Goal: Task Accomplishment & Management: Use online tool/utility

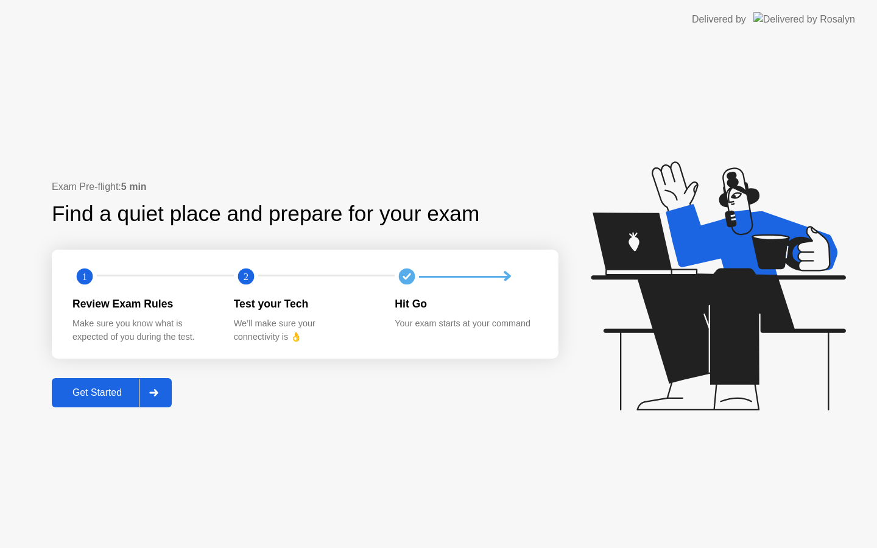
click at [112, 387] on div "Get Started" at bounding box center [96, 392] width 83 height 11
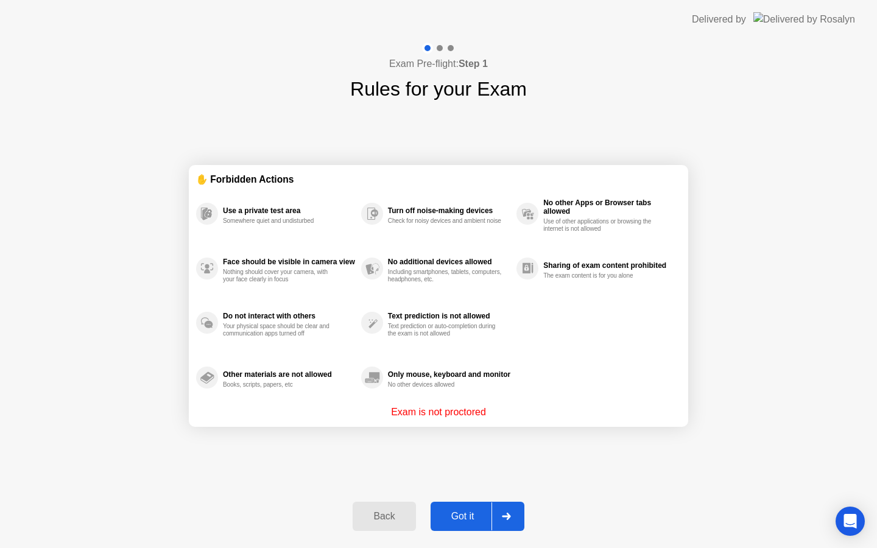
click at [476, 508] on button "Got it" at bounding box center [478, 516] width 94 height 29
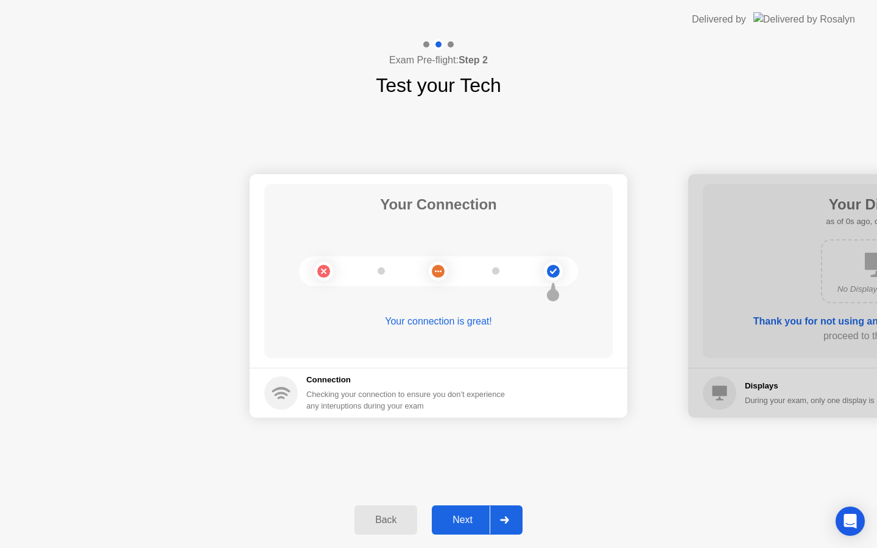
click at [460, 524] on div "Next" at bounding box center [462, 520] width 54 height 11
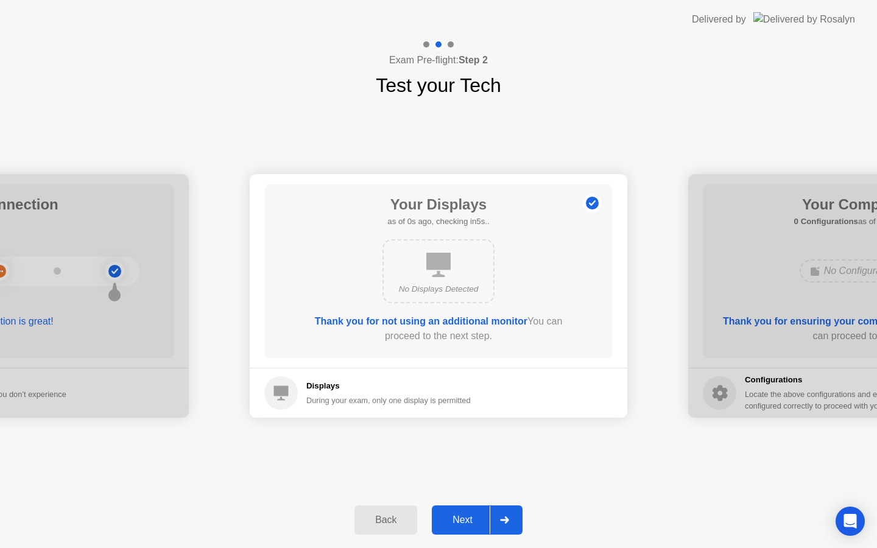
click at [460, 524] on div "Next" at bounding box center [462, 520] width 54 height 11
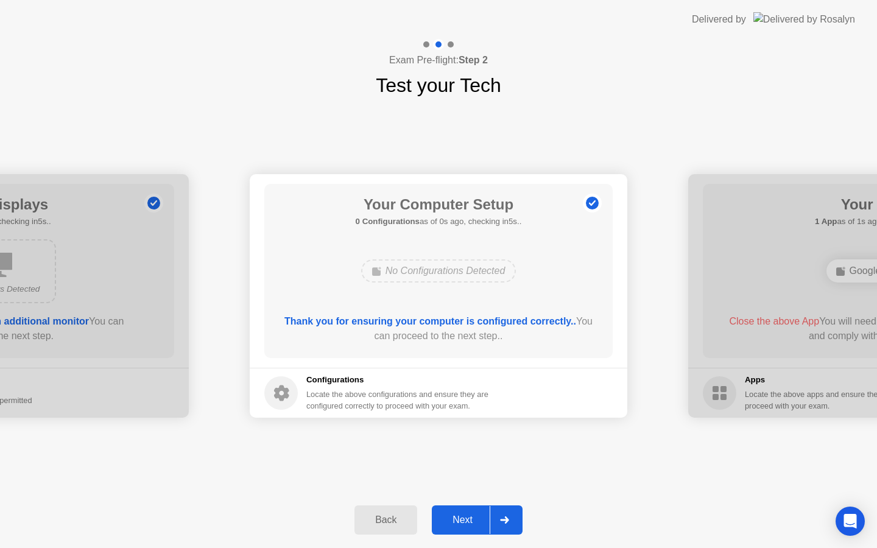
click at [460, 524] on div "Next" at bounding box center [462, 520] width 54 height 11
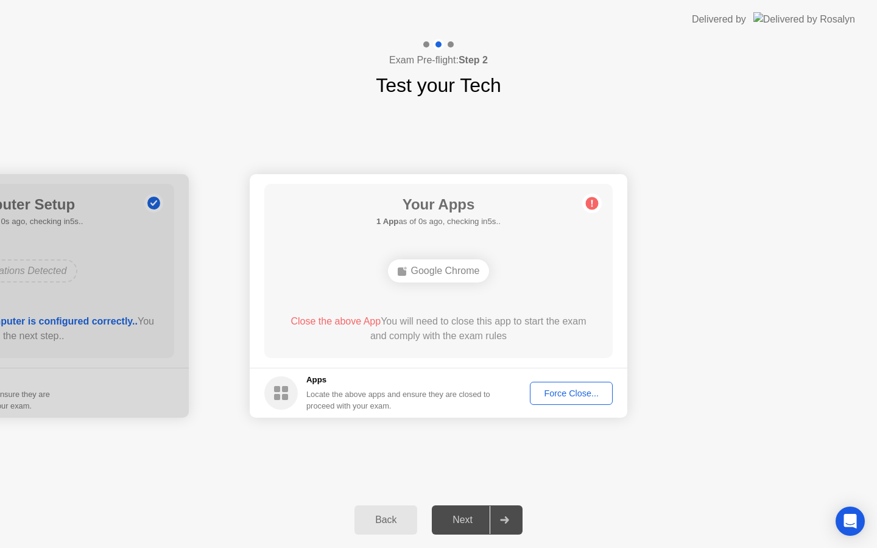
click at [560, 389] on div "Force Close..." at bounding box center [571, 394] width 74 height 10
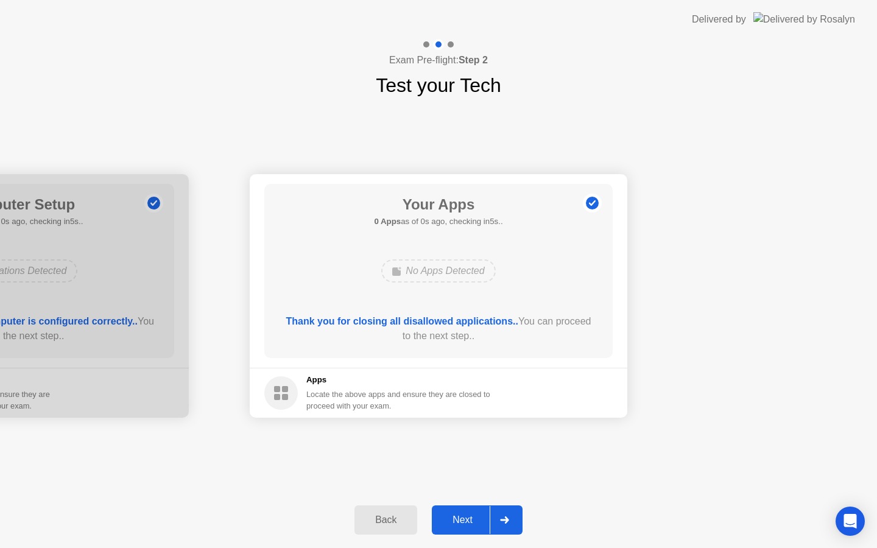
click at [474, 522] on div "Next" at bounding box center [462, 520] width 54 height 11
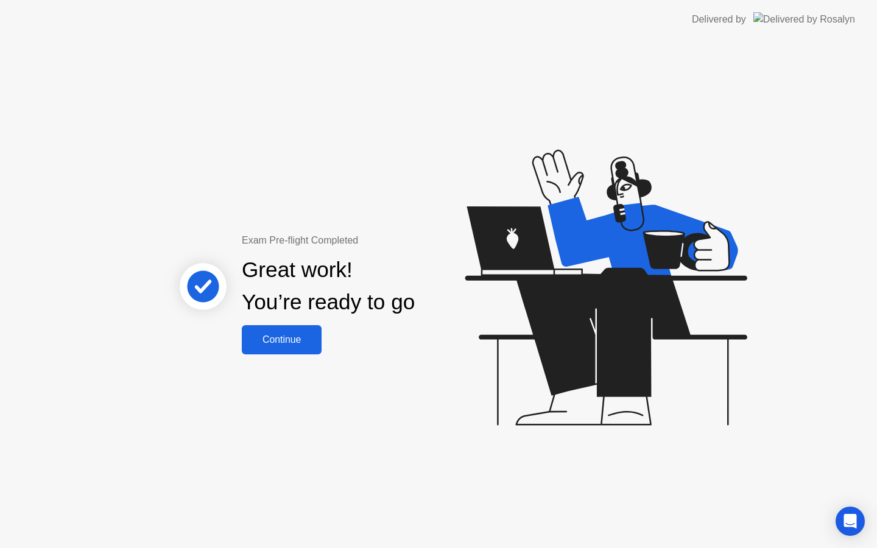
click at [312, 334] on div "Continue" at bounding box center [281, 339] width 72 height 11
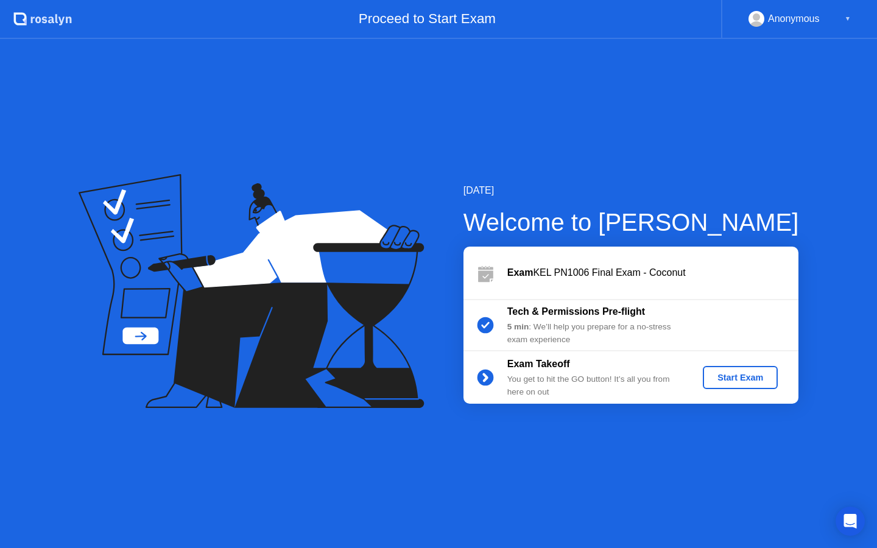
click at [772, 382] on div "Start Exam" at bounding box center [740, 378] width 65 height 10
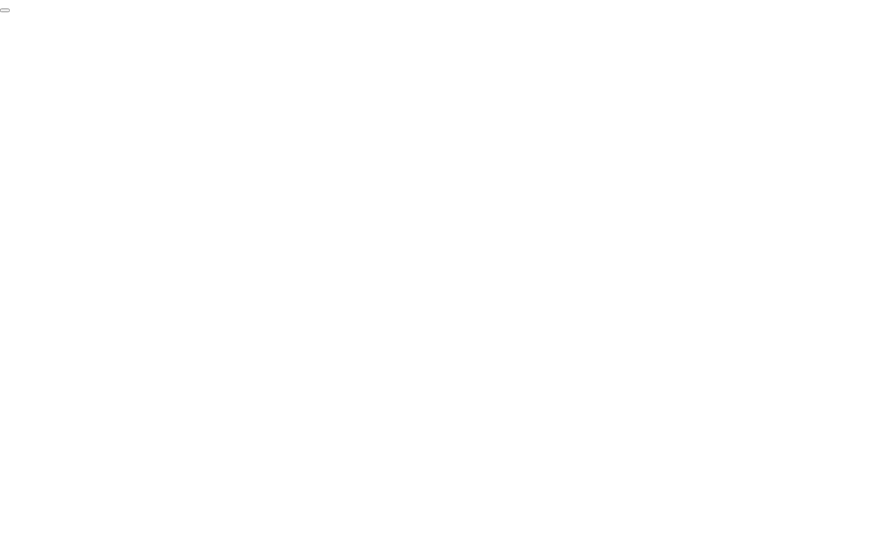
click at [10, 12] on button "End Proctoring Session" at bounding box center [5, 11] width 10 height 4
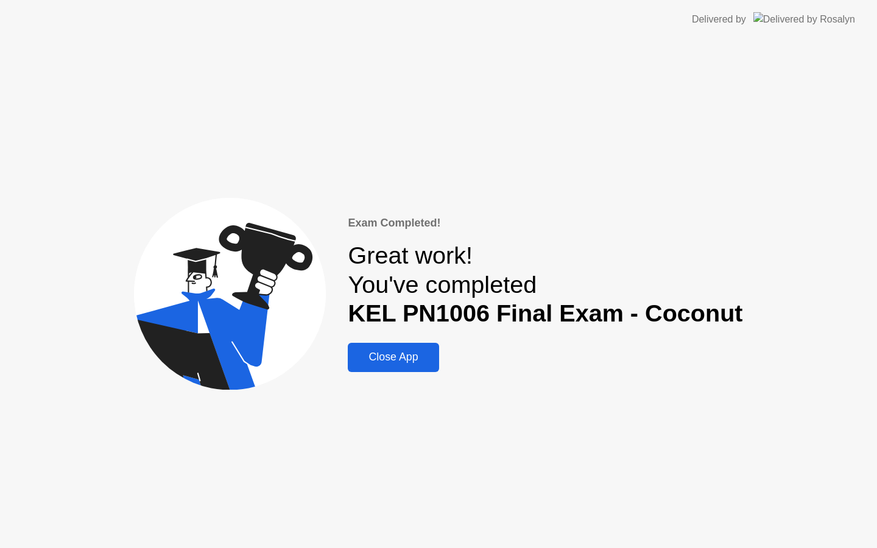
click at [423, 362] on div "Close App" at bounding box center [392, 357] width 83 height 13
